Goal: Information Seeking & Learning: Learn about a topic

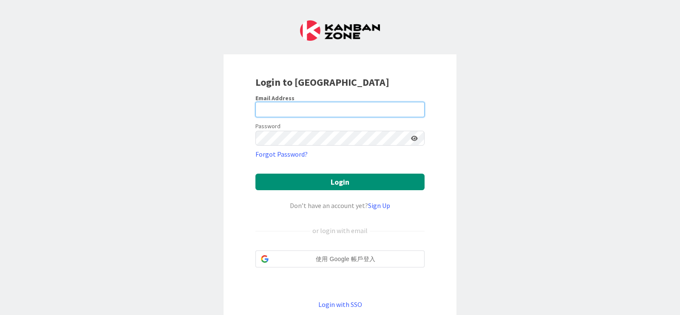
type input "[EMAIL_ADDRESS][PERSON_NAME][DOMAIN_NAME]"
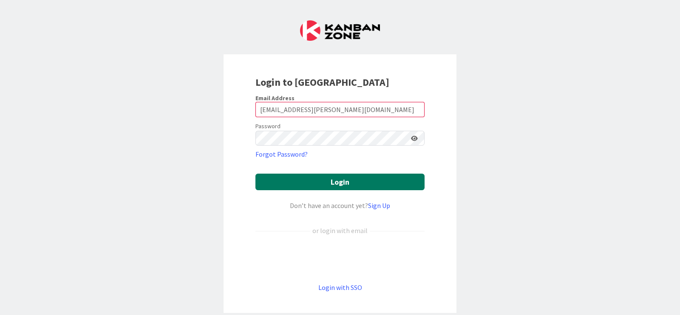
click at [341, 183] on button "Login" at bounding box center [340, 182] width 169 height 17
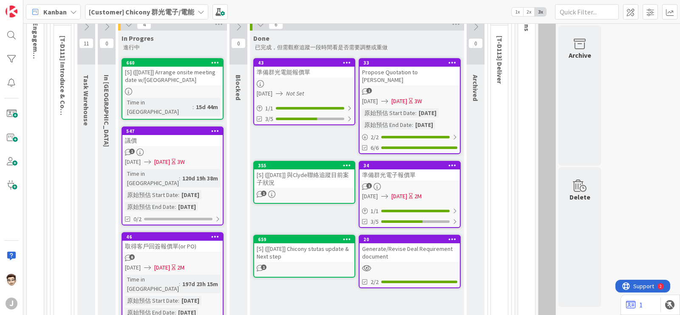
scroll to position [53, 0]
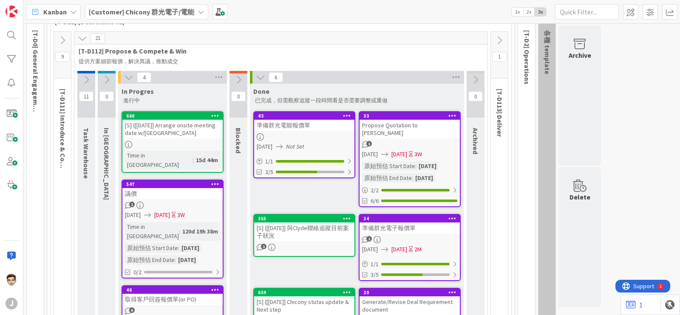
click at [77, 11] on div "Kanban" at bounding box center [53, 11] width 55 height 15
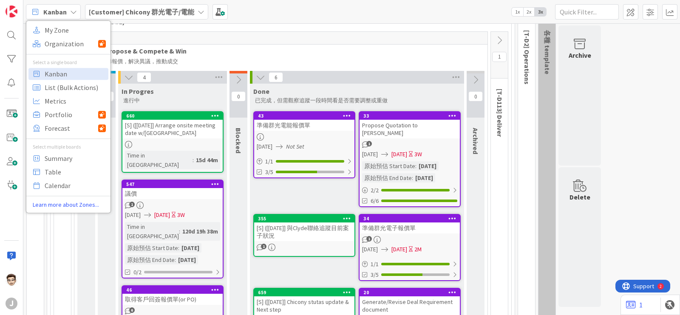
click at [263, 50] on span "[T-D112] Propose & Compete & Win" at bounding box center [278, 51] width 398 height 9
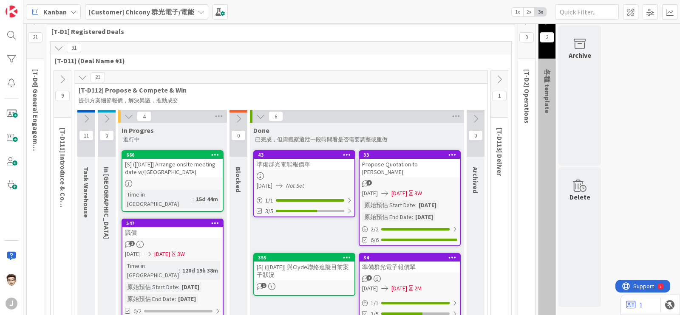
scroll to position [0, 0]
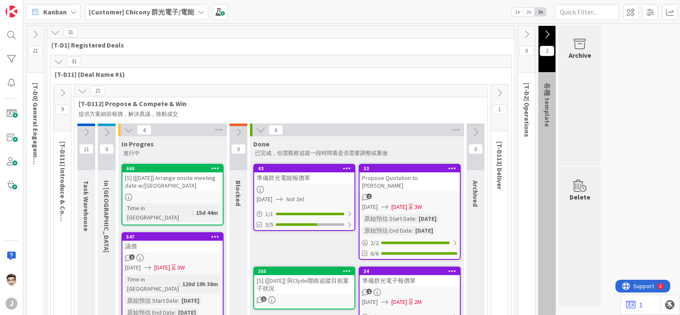
click at [40, 32] on icon at bounding box center [35, 34] width 9 height 9
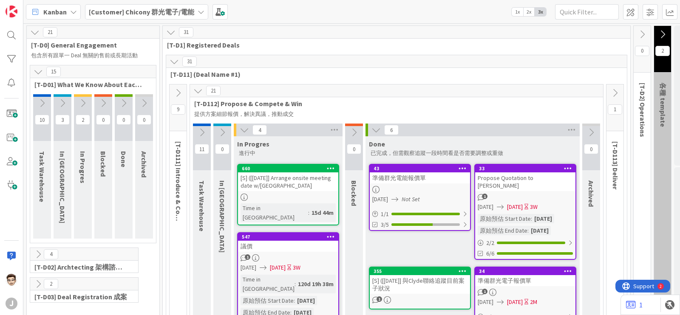
click at [170, 12] on b "[Customer] Chicony 群光電子/電能" at bounding box center [141, 12] width 105 height 9
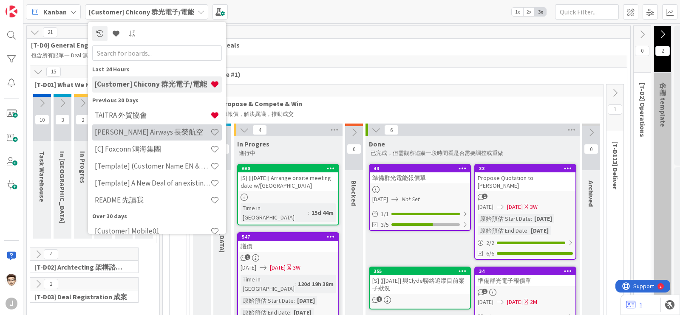
click at [168, 133] on h4 "[PERSON_NAME] Airways 長榮航空" at bounding box center [153, 132] width 116 height 9
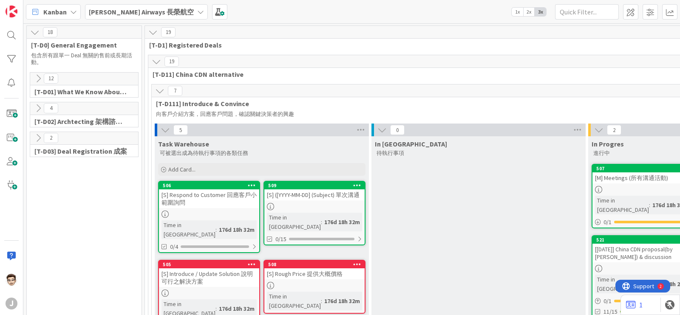
click at [161, 91] on icon at bounding box center [159, 90] width 9 height 9
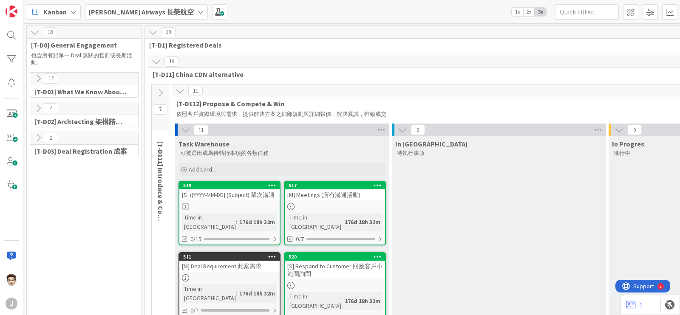
click at [176, 90] on icon at bounding box center [180, 90] width 9 height 9
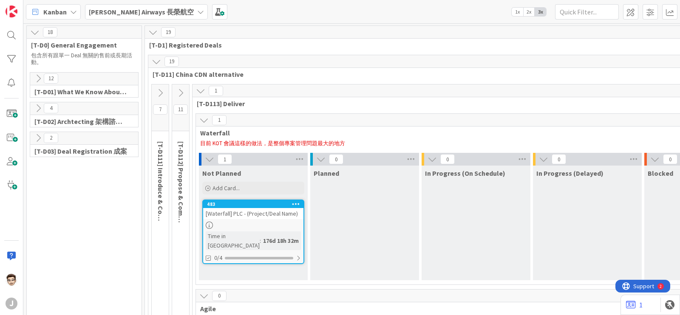
click at [130, 18] on div "[PERSON_NAME] Airways 長榮航空" at bounding box center [146, 11] width 123 height 15
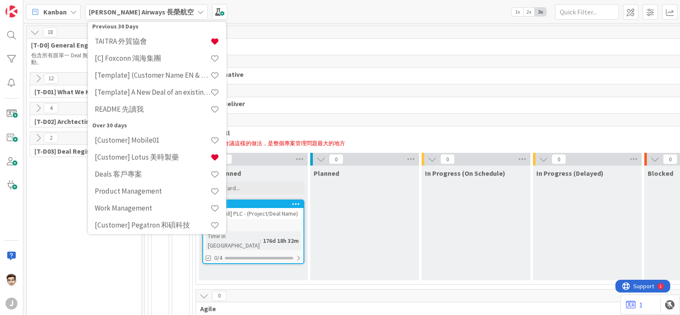
scroll to position [95, 0]
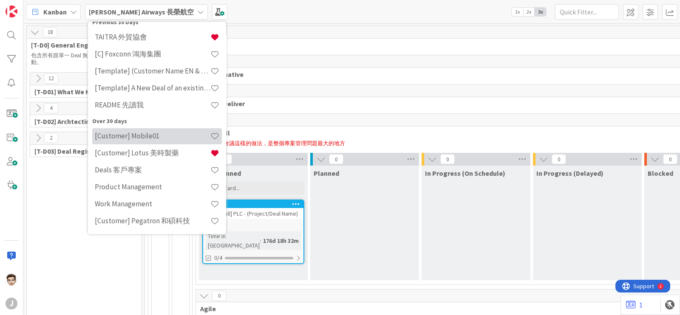
click at [152, 142] on div "[Customer] Mobile01" at bounding box center [157, 136] width 130 height 16
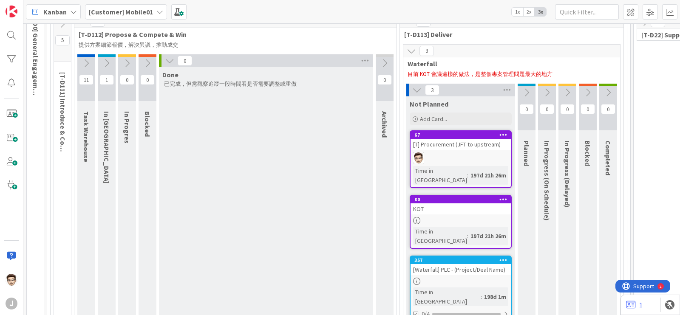
scroll to position [53, 0]
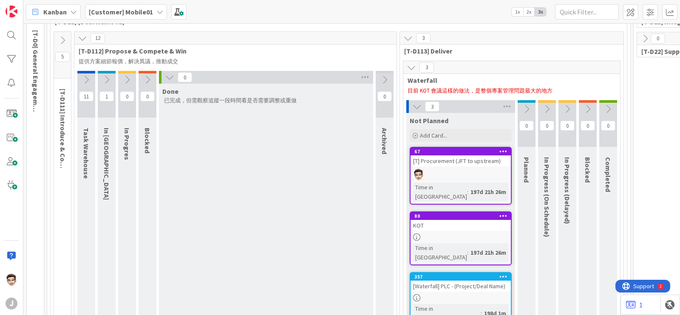
click at [171, 79] on icon at bounding box center [169, 77] width 9 height 9
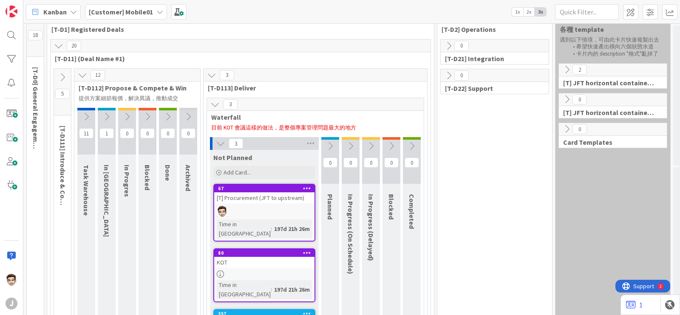
scroll to position [0, 0]
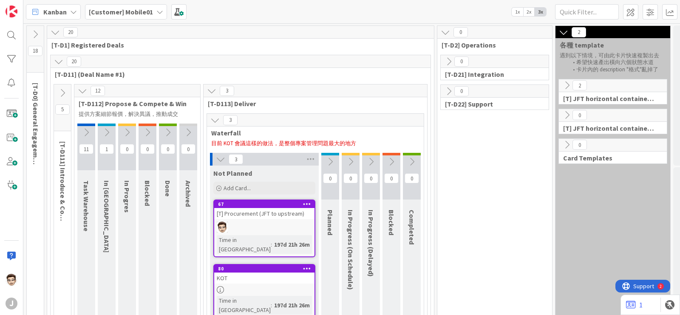
click at [210, 89] on icon at bounding box center [211, 90] width 9 height 9
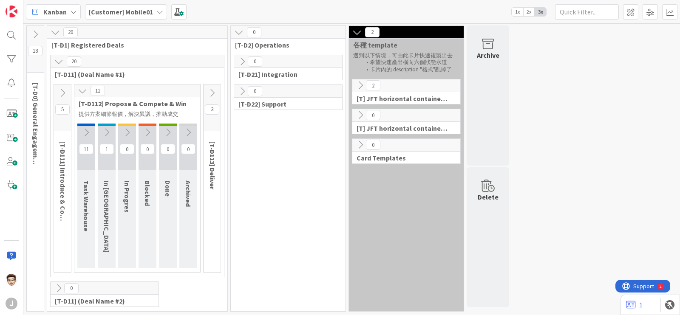
click at [78, 93] on icon at bounding box center [82, 90] width 9 height 9
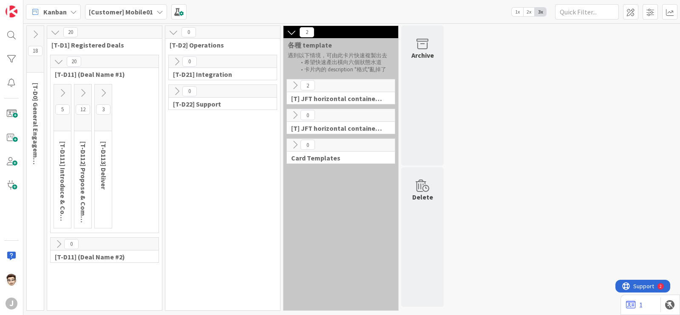
click at [69, 93] on button at bounding box center [62, 93] width 17 height 13
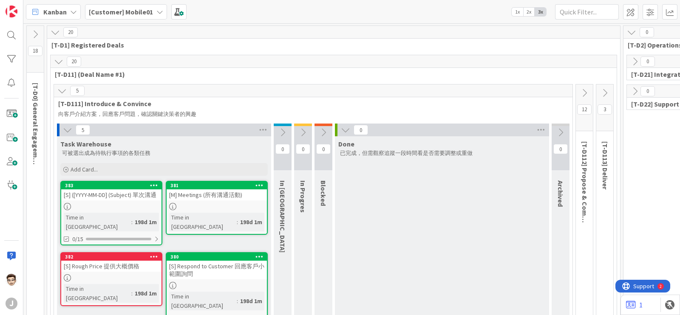
click at [70, 133] on icon at bounding box center [67, 129] width 9 height 9
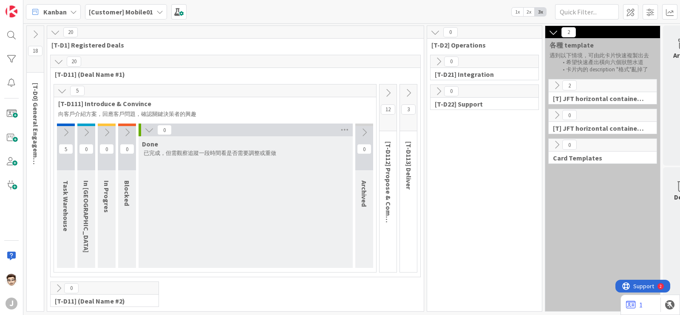
click at [62, 99] on span "[T-D111] Introduce & Convince" at bounding box center [211, 103] width 307 height 9
click at [59, 97] on div "5" at bounding box center [215, 91] width 322 height 13
click at [40, 30] on button at bounding box center [35, 34] width 17 height 13
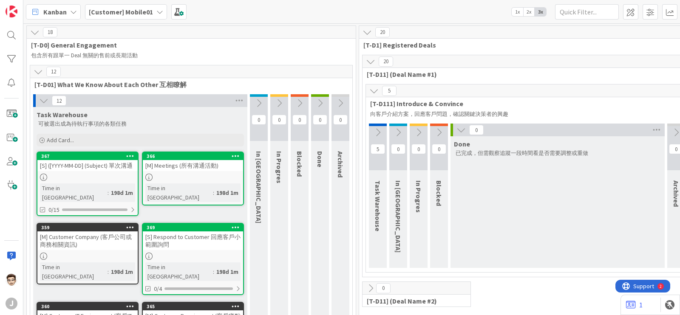
click at [136, 17] on div "[Customer] Mobile01" at bounding box center [126, 11] width 82 height 15
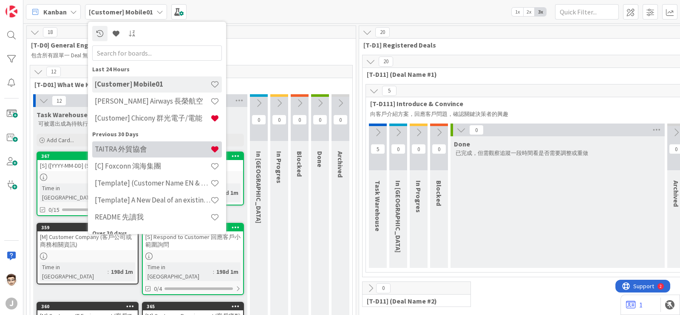
click at [153, 148] on h4 "TAITRA 外貿協會" at bounding box center [153, 149] width 116 height 9
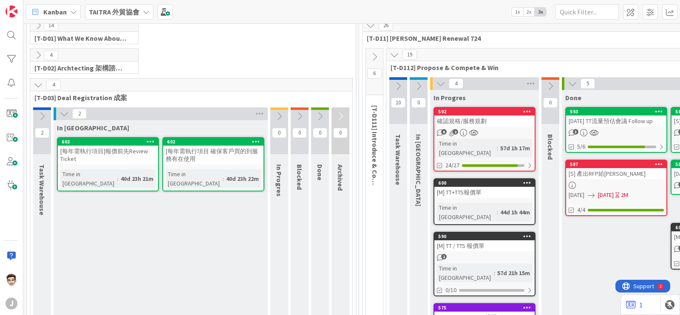
scroll to position [53, 0]
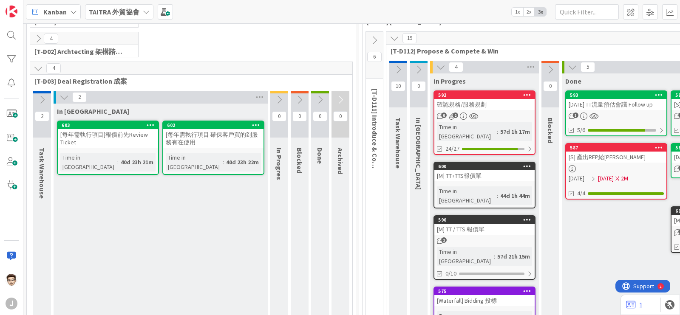
click at [67, 95] on icon at bounding box center [64, 97] width 9 height 9
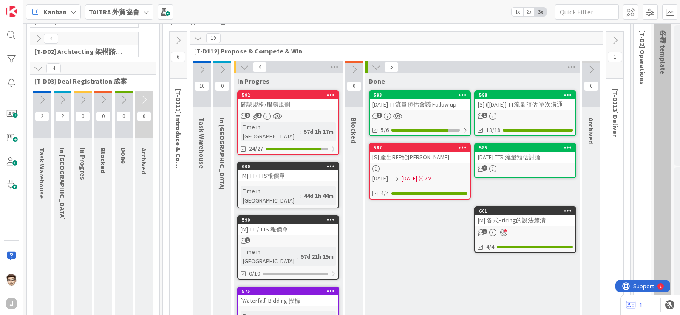
scroll to position [106, 0]
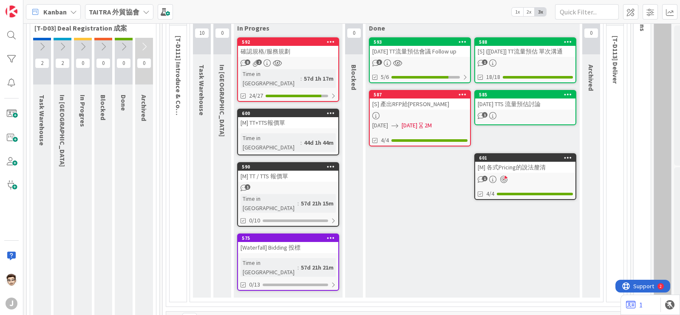
click at [517, 173] on div "[M] 各式Pricing的說法釐清" at bounding box center [525, 167] width 100 height 11
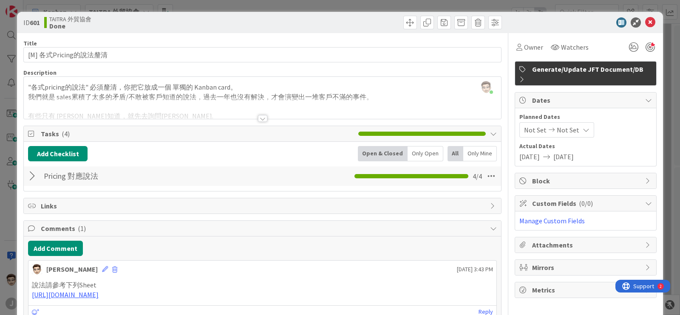
click at [269, 117] on div at bounding box center [262, 108] width 477 height 22
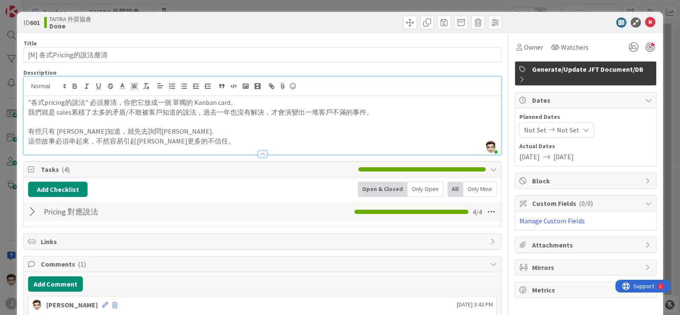
click at [0, 131] on div "ID 601 TAITRA 外貿協會 Done Title 18 / 128 [M] 各式Pricing的說法釐清 Description [PERSON_N…" at bounding box center [340, 157] width 680 height 315
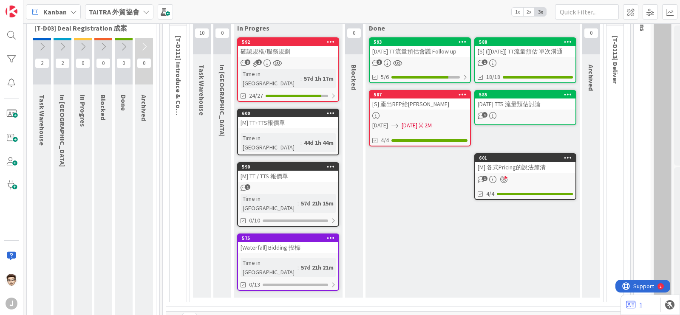
click at [307, 53] on div "確認規格/服務規劃" at bounding box center [288, 51] width 100 height 11
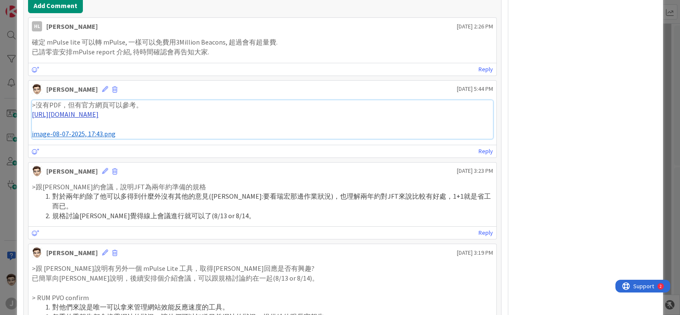
click at [99, 113] on link "[URL][DOMAIN_NAME]" at bounding box center [65, 114] width 67 height 9
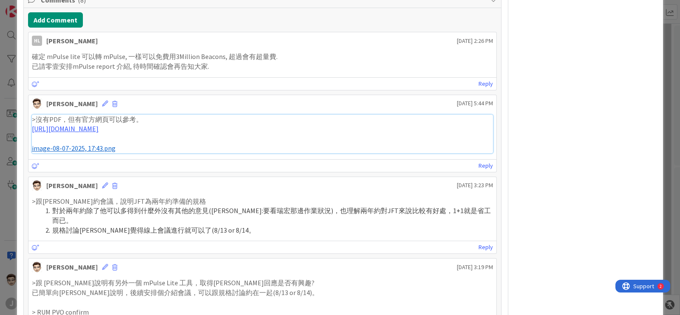
scroll to position [720, 0]
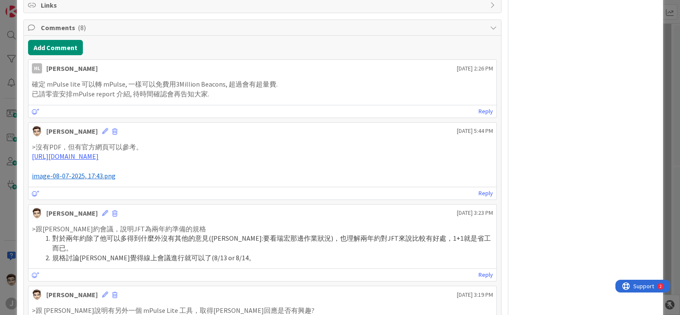
click at [102, 173] on span "image-08-07-2025, 17:43.png" at bounding box center [74, 176] width 84 height 9
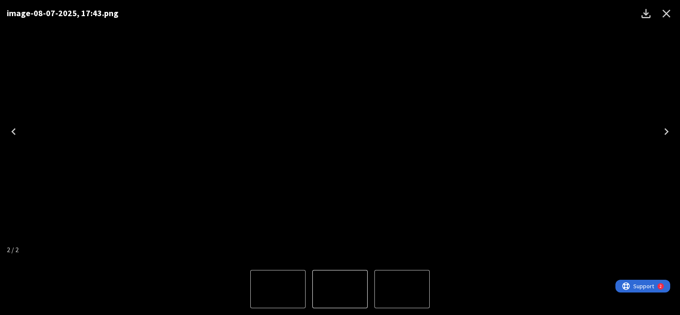
click at [402, 290] on img "1 of 2" at bounding box center [402, 290] width 0 height 0
click at [298, 292] on button "2 of 2" at bounding box center [277, 289] width 55 height 38
click at [278, 290] on img "1 of 2" at bounding box center [278, 290] width 0 height 0
click at [173, 268] on div "Lightbox" at bounding box center [340, 290] width 680 height 52
click at [664, 9] on icon "Close" at bounding box center [667, 14] width 14 height 14
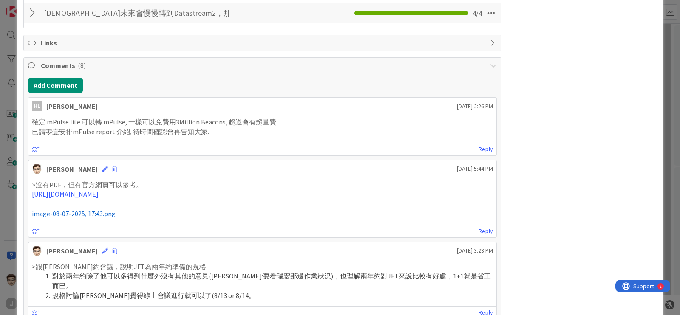
scroll to position [667, 0]
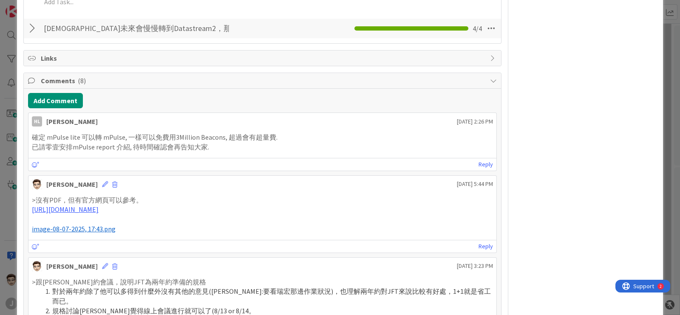
click at [94, 230] on span "image-08-07-2025, 17:43.png" at bounding box center [74, 229] width 84 height 9
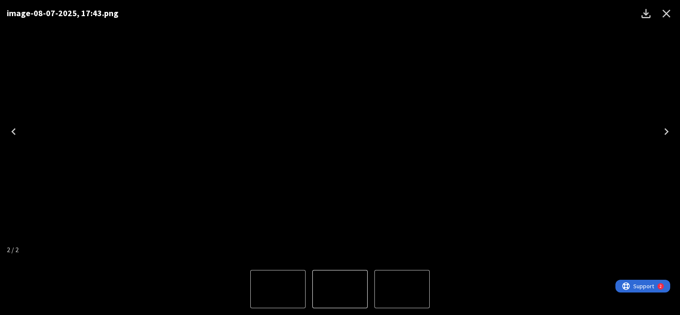
click at [662, 137] on icon "Next" at bounding box center [667, 132] width 14 height 14
click at [340, 290] on img "1 of 2" at bounding box center [340, 290] width 0 height 0
click at [402, 290] on img "2 of 2" at bounding box center [402, 290] width 0 height 0
click at [157, 243] on div "image-08-07-2025, 17:43.png" at bounding box center [340, 132] width 680 height 264
click at [662, 14] on icon "Close" at bounding box center [667, 14] width 14 height 14
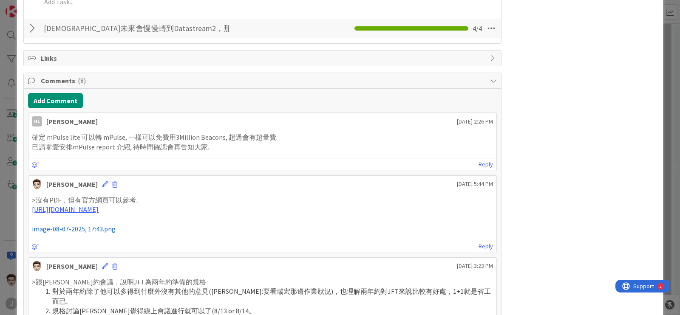
click at [182, 215] on p at bounding box center [262, 220] width 461 height 10
click at [99, 211] on link "[URL][DOMAIN_NAME]" at bounding box center [65, 209] width 67 height 9
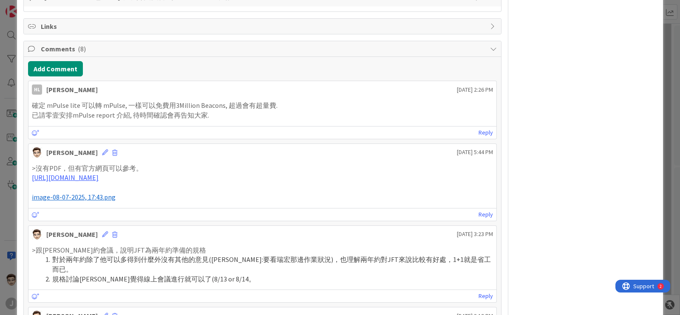
click at [74, 197] on span "image-08-07-2025, 17:43.png" at bounding box center [74, 197] width 84 height 9
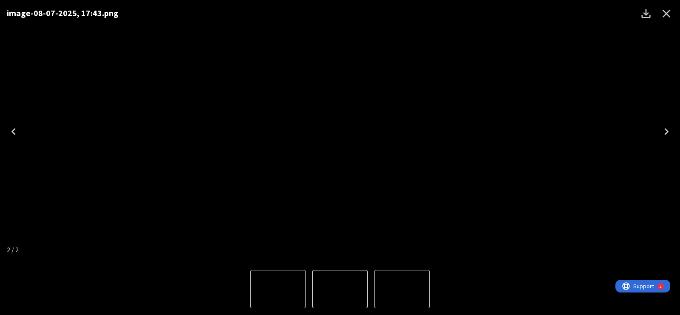
click at [138, 172] on div "image-08-07-2025, 17:43.png" at bounding box center [340, 132] width 680 height 264
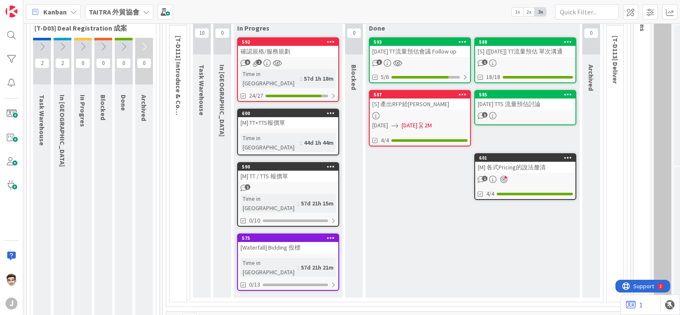
click at [302, 74] on div "57d 1h 18m" at bounding box center [319, 78] width 34 height 9
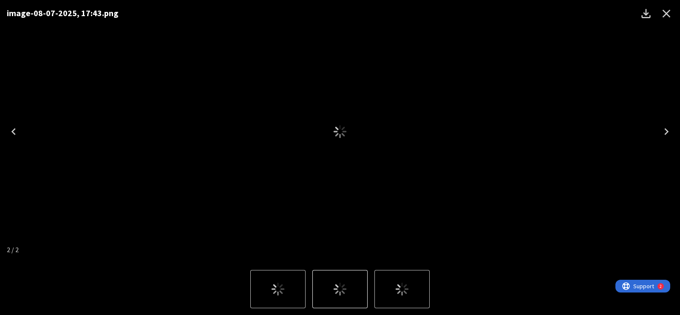
click at [154, 152] on div "image-08-07-2025, 17:43.png" at bounding box center [340, 132] width 680 height 264
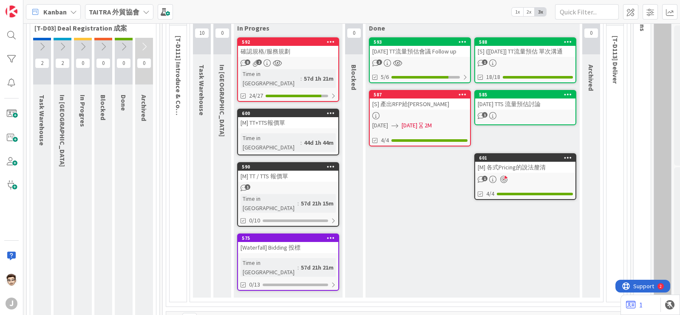
click at [284, 58] on link "592 確認規格/服務規劃 8 2 Time in [GEOGRAPHIC_DATA] : 57d 1h 21m 24/27" at bounding box center [288, 69] width 102 height 65
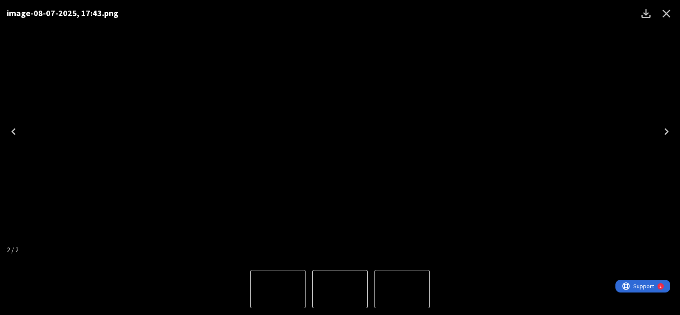
click at [677, 16] on div "Lightbox" at bounding box center [657, 13] width 48 height 27
click at [668, 16] on icon "Close" at bounding box center [667, 14] width 14 height 14
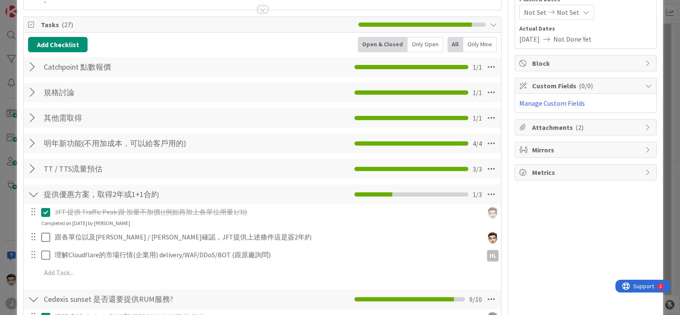
scroll to position [106, 0]
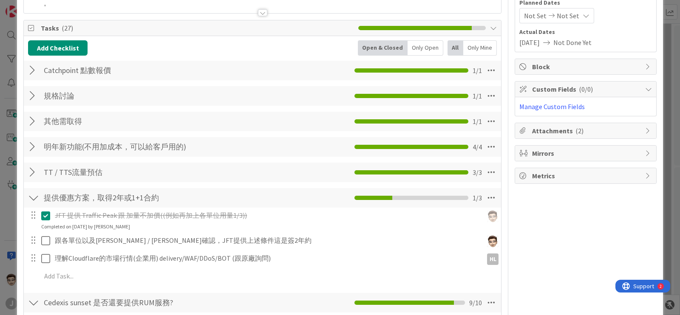
click at [37, 175] on div at bounding box center [33, 172] width 11 height 15
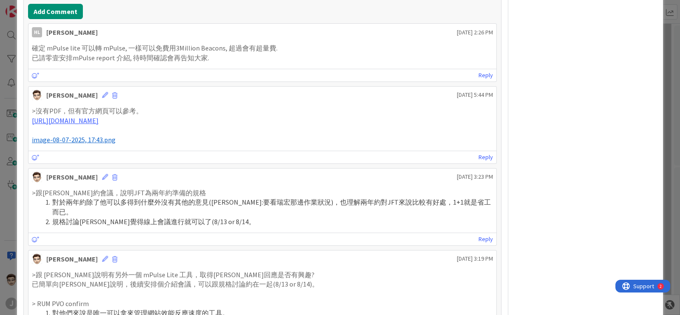
scroll to position [744, 0]
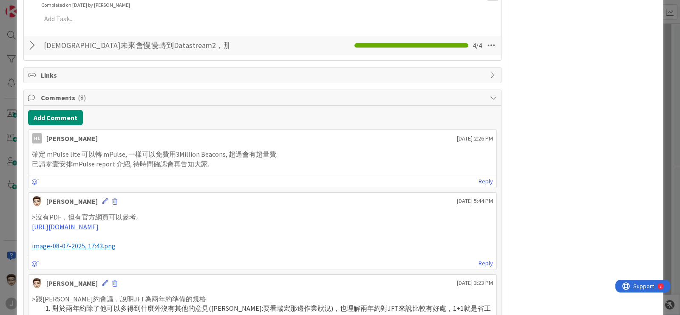
click at [34, 41] on div at bounding box center [33, 45] width 11 height 15
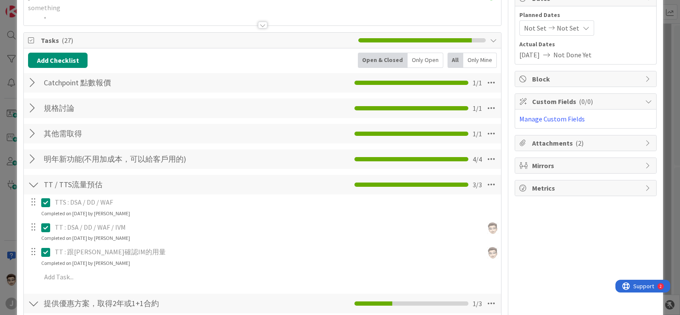
scroll to position [29, 0]
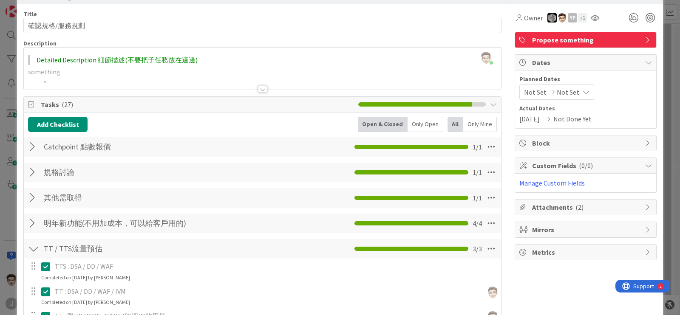
click at [28, 230] on div at bounding box center [33, 223] width 11 height 15
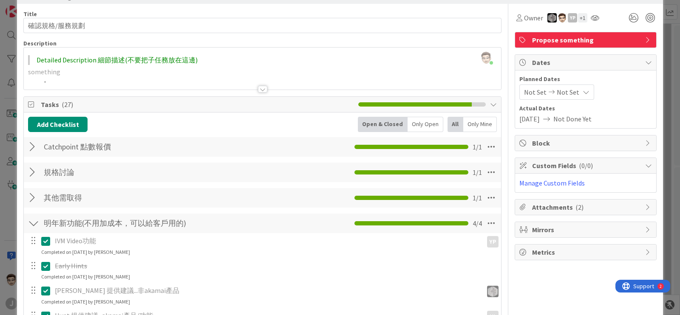
scroll to position [189, 0]
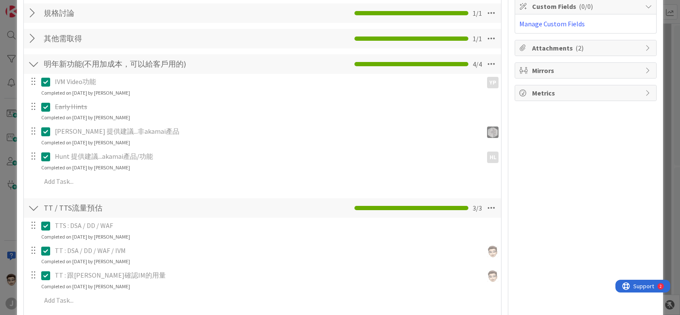
click at [29, 40] on div at bounding box center [33, 38] width 11 height 15
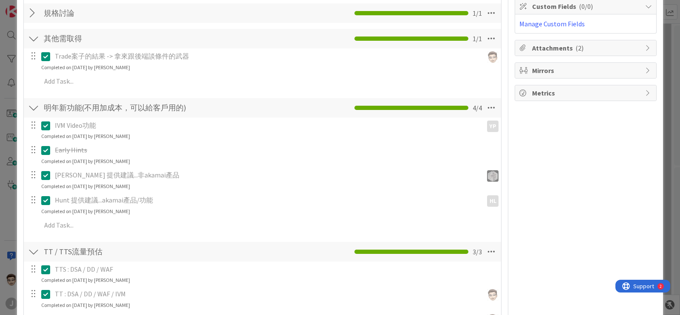
click at [32, 36] on div at bounding box center [33, 38] width 11 height 15
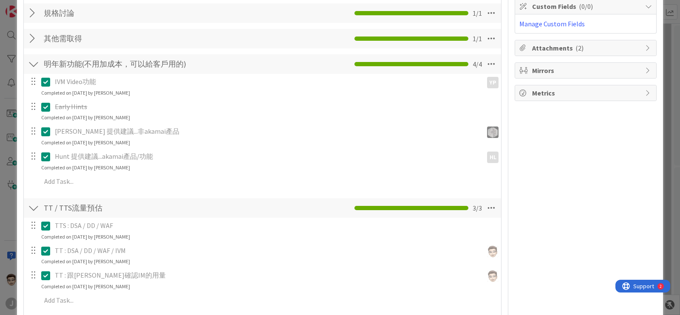
click at [34, 18] on div at bounding box center [33, 13] width 11 height 15
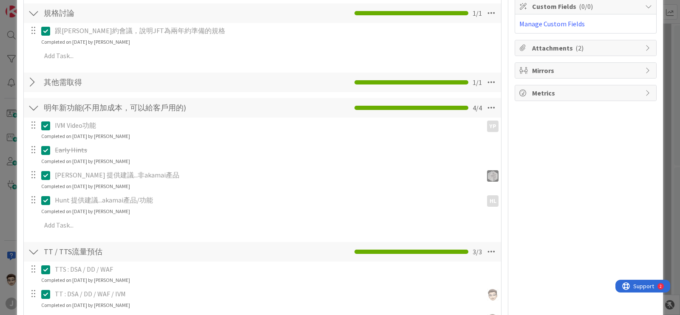
click at [34, 18] on div at bounding box center [33, 13] width 11 height 15
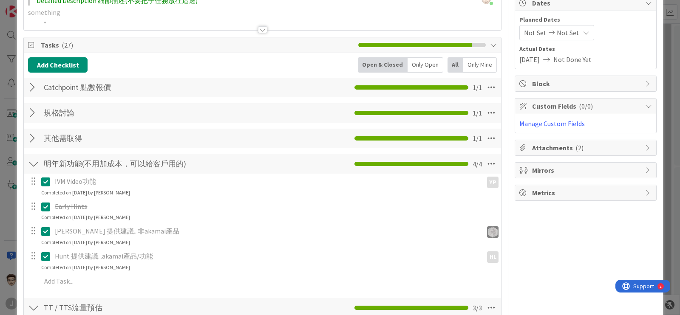
scroll to position [82, 0]
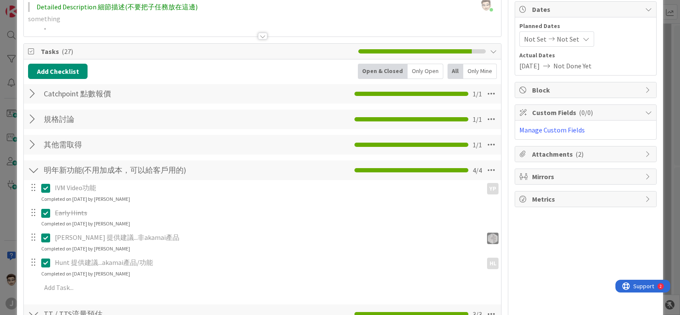
click at [30, 96] on div at bounding box center [33, 93] width 11 height 15
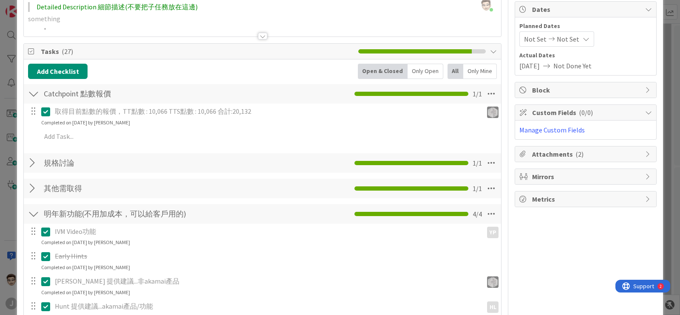
click at [30, 96] on div at bounding box center [33, 93] width 11 height 15
